Goal: Task Accomplishment & Management: Manage account settings

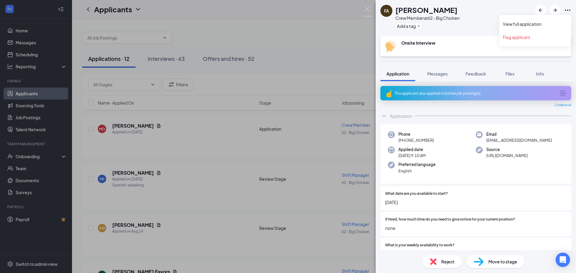
click at [569, 9] on icon "Ellipses" at bounding box center [567, 10] width 7 height 7
click at [530, 22] on link "View full application" at bounding box center [535, 24] width 65 height 6
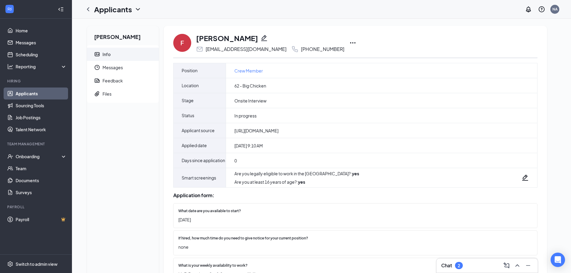
click at [349, 40] on icon "Ellipses" at bounding box center [352, 42] width 7 height 7
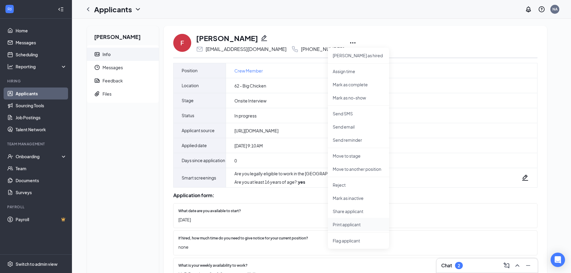
click at [349, 223] on p "Print applicant" at bounding box center [359, 225] width 52 height 6
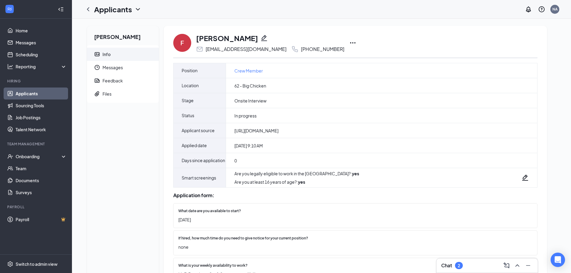
click at [456, 263] on div "Chat 2" at bounding box center [453, 265] width 22 height 7
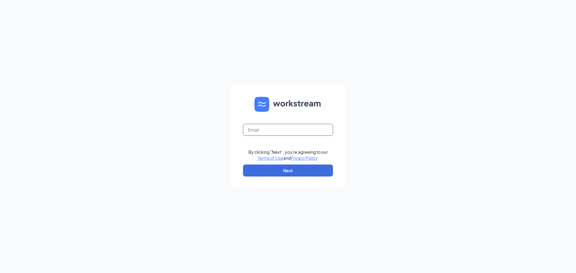
click at [271, 129] on input "text" at bounding box center [288, 130] width 90 height 12
type input "wendys62@calhounmc.com"
click at [290, 167] on button "Next" at bounding box center [288, 171] width 90 height 12
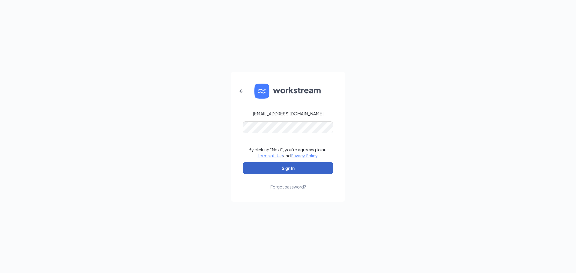
click at [292, 166] on button "Sign In" at bounding box center [288, 168] width 90 height 12
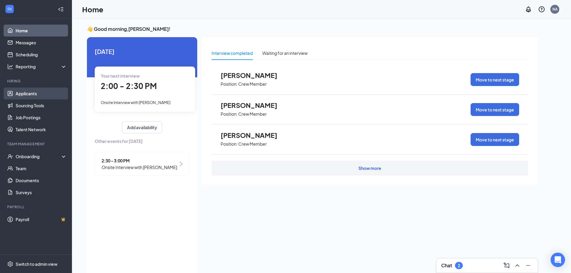
click at [40, 93] on link "Applicants" at bounding box center [41, 94] width 51 height 12
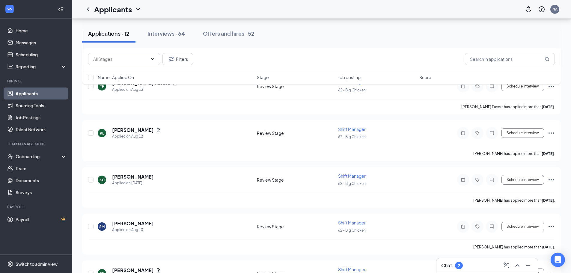
scroll to position [112, 0]
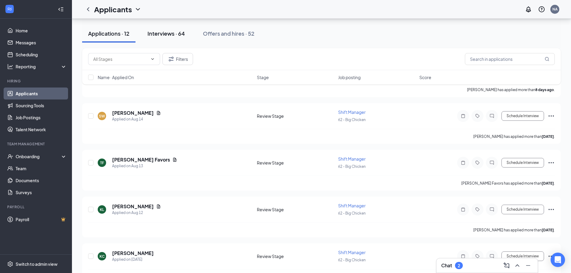
click at [182, 32] on div "Interviews · 64" at bounding box center [166, 33] width 37 height 7
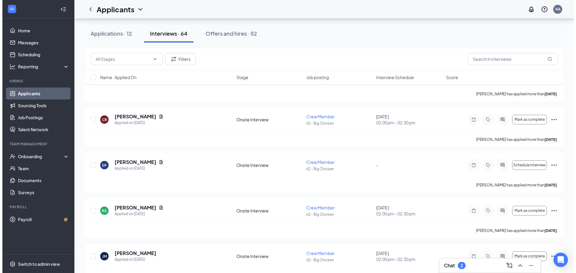
scroll to position [660, 0]
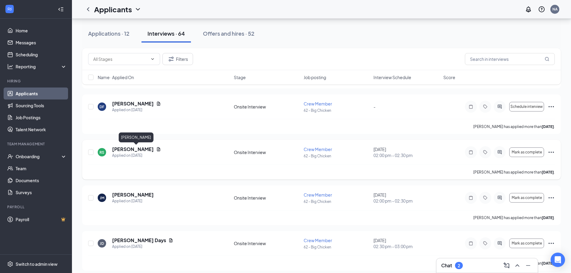
click at [154, 148] on h5 "Rodolfo Sanchez-Cervantes" at bounding box center [133, 149] width 42 height 7
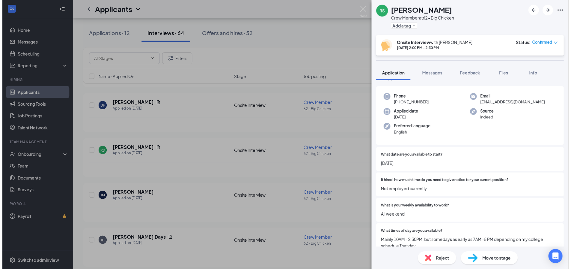
scroll to position [90, 0]
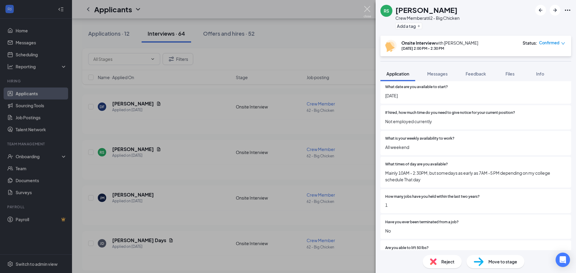
click at [370, 8] on img at bounding box center [367, 12] width 7 height 12
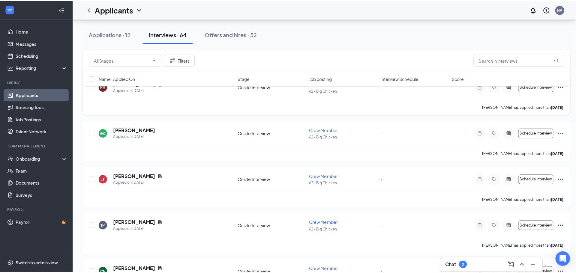
scroll to position [1320, 0]
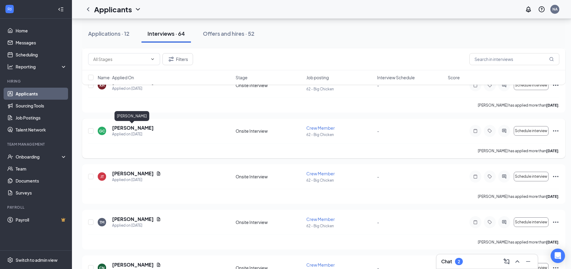
click at [139, 128] on h5 "George Castillo" at bounding box center [133, 127] width 42 height 7
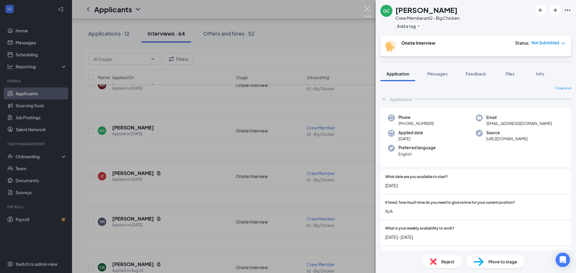
click at [367, 6] on img at bounding box center [367, 12] width 7 height 12
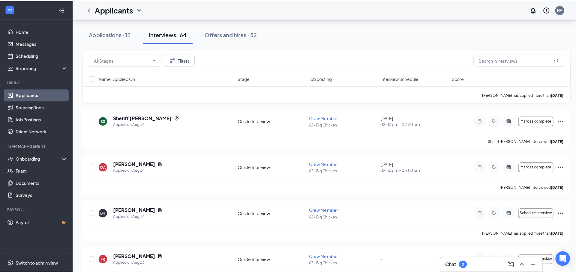
scroll to position [1560, 0]
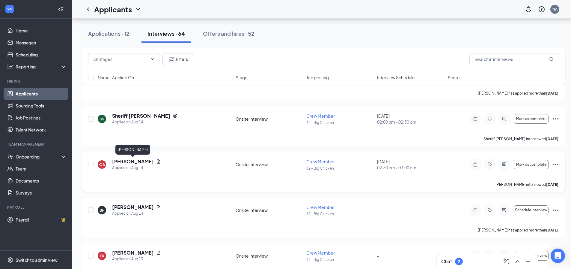
click at [146, 160] on h5 "Oniace Alexandre" at bounding box center [133, 161] width 42 height 7
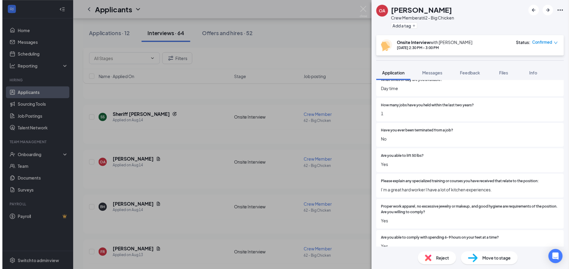
scroll to position [90, 0]
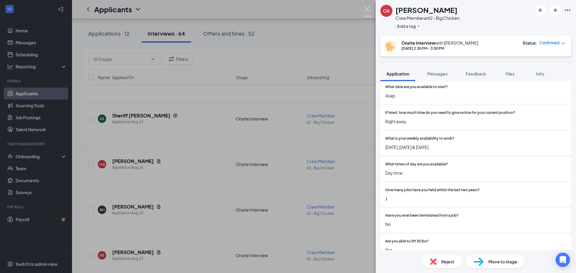
click at [365, 7] on img at bounding box center [367, 12] width 7 height 12
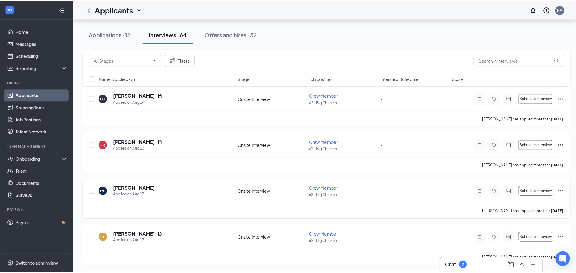
scroll to position [1710, 0]
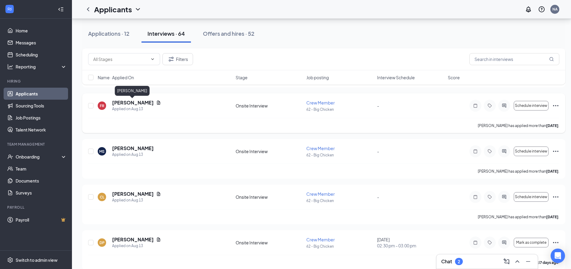
click at [143, 102] on h5 "Franky Respicio" at bounding box center [133, 102] width 42 height 7
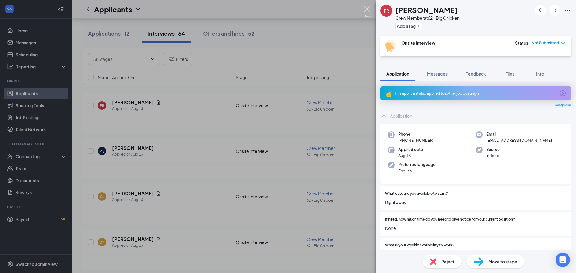
click at [366, 8] on img at bounding box center [367, 12] width 7 height 12
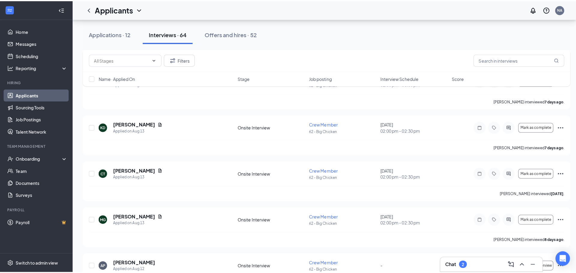
scroll to position [1860, 0]
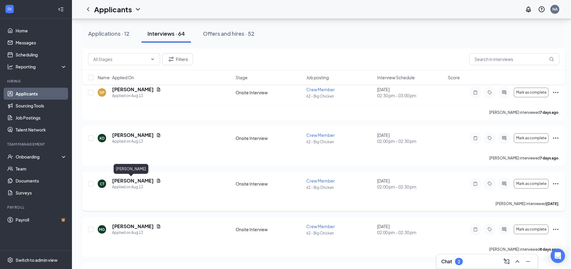
click at [130, 180] on h5 "Cesar Torres" at bounding box center [133, 180] width 42 height 7
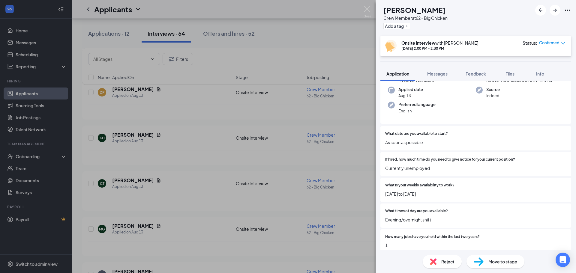
scroll to position [30, 0]
